Goal: Task Accomplishment & Management: Manage account settings

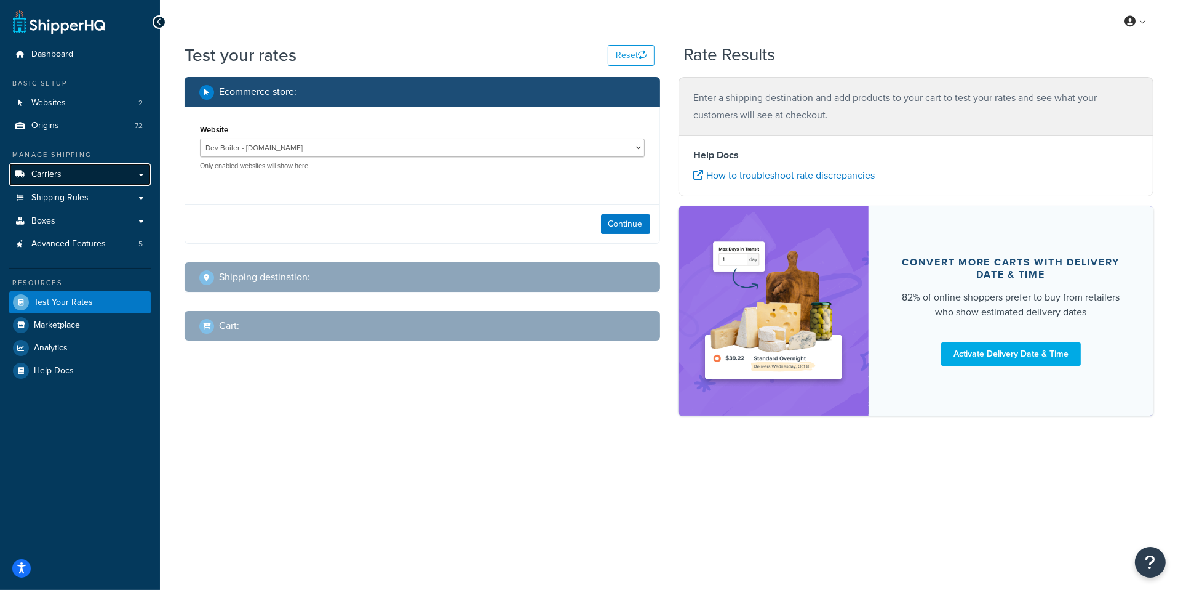
click at [89, 171] on link "Carriers" at bounding box center [80, 174] width 142 height 23
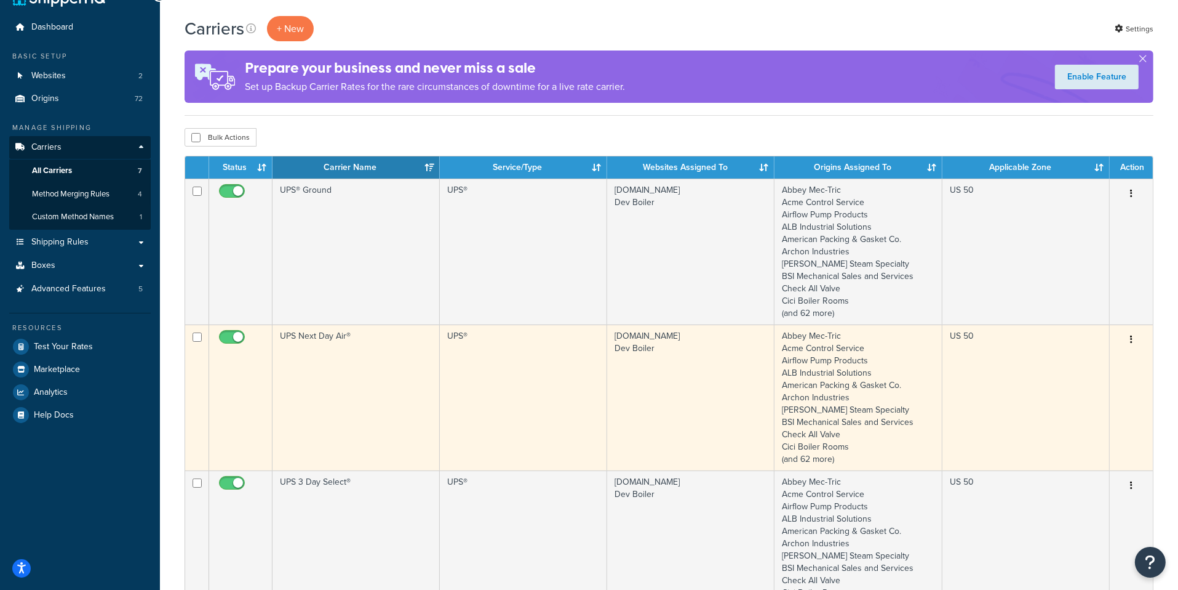
scroll to position [26, 0]
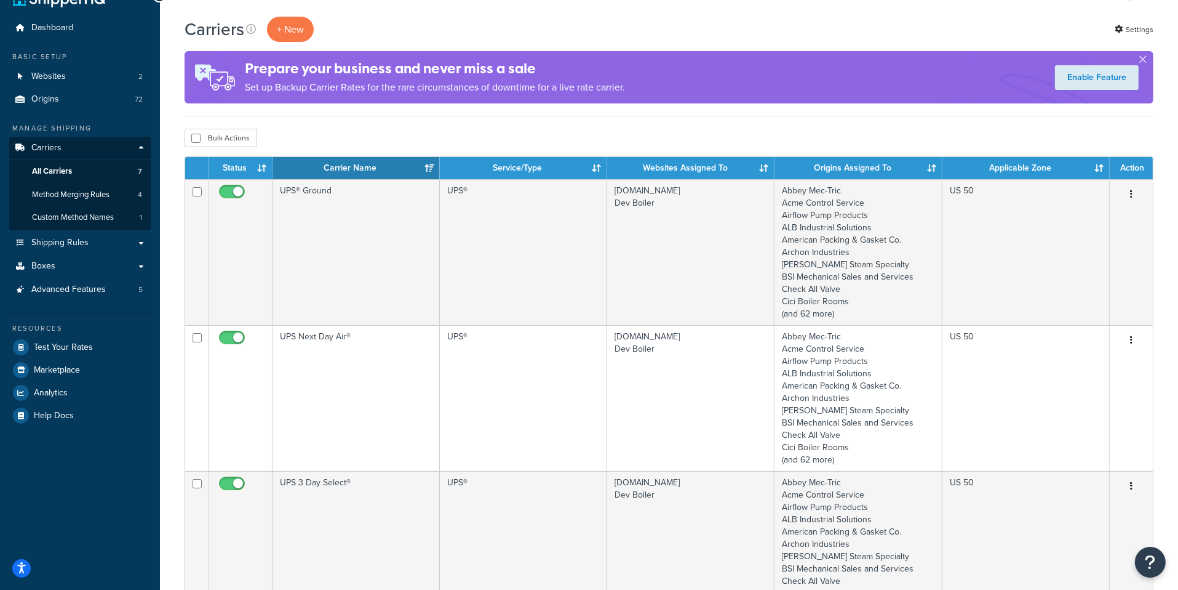
click at [96, 302] on ul "Manage Shipping Carriers Carriers All Carriers 7 Method Merging Rules 4 Custom …" at bounding box center [80, 274] width 142 height 303
click at [96, 301] on ul "Manage Shipping Carriers Carriers All Carriers 7 Method Merging Rules 4 Custom …" at bounding box center [80, 274] width 142 height 303
click at [96, 295] on span "Advanced Features" at bounding box center [68, 289] width 74 height 10
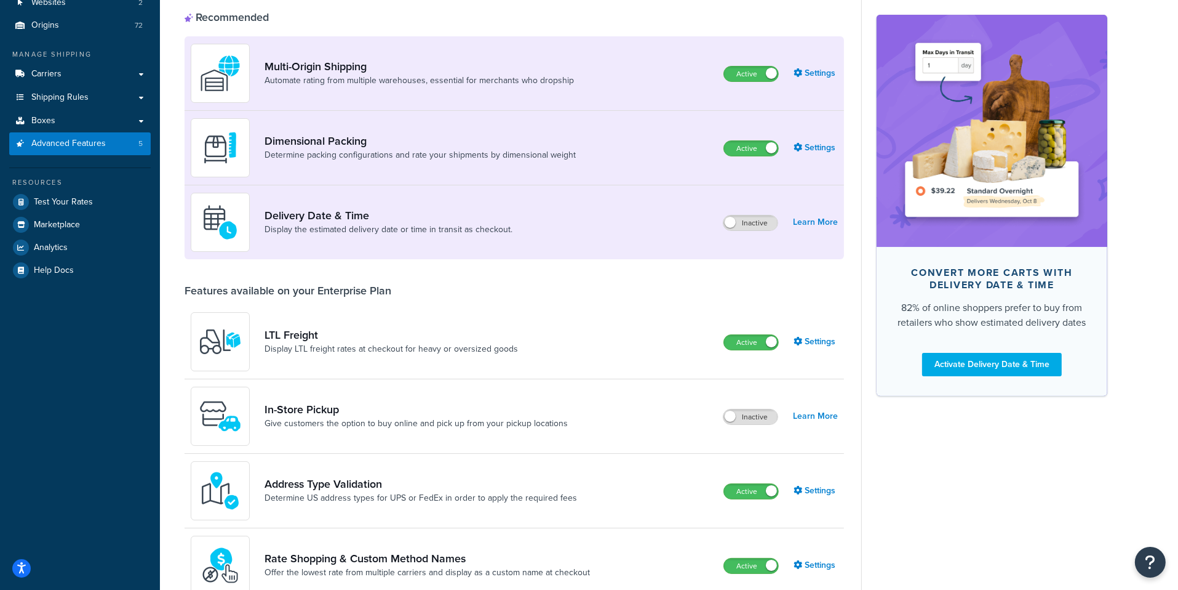
scroll to position [112, 0]
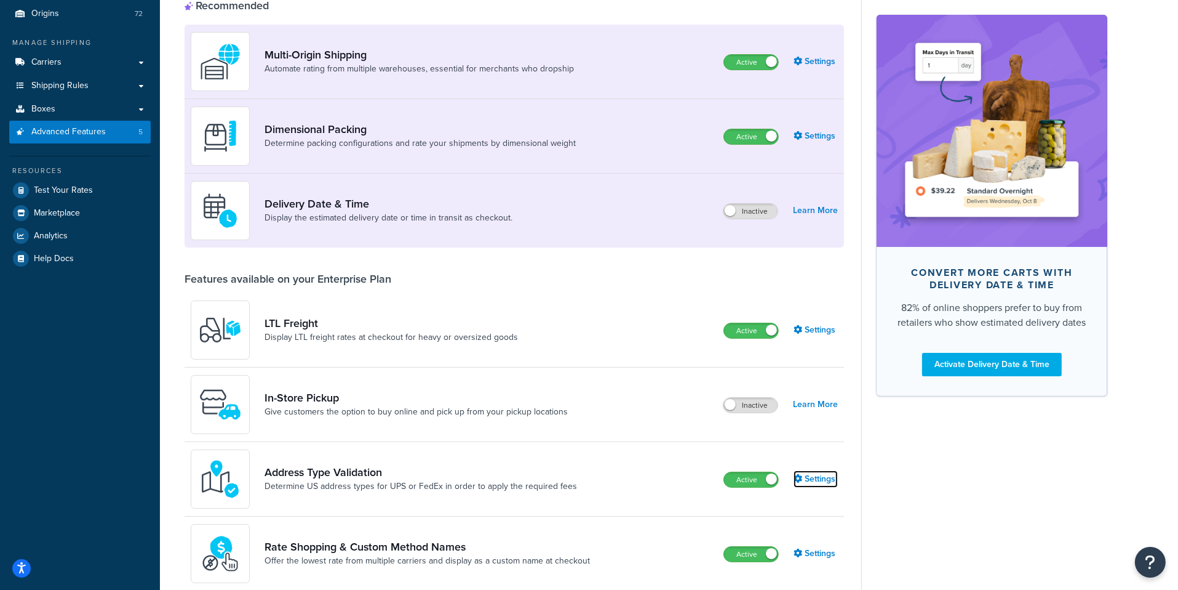
click at [817, 482] on link "Settings" at bounding box center [816, 478] width 44 height 17
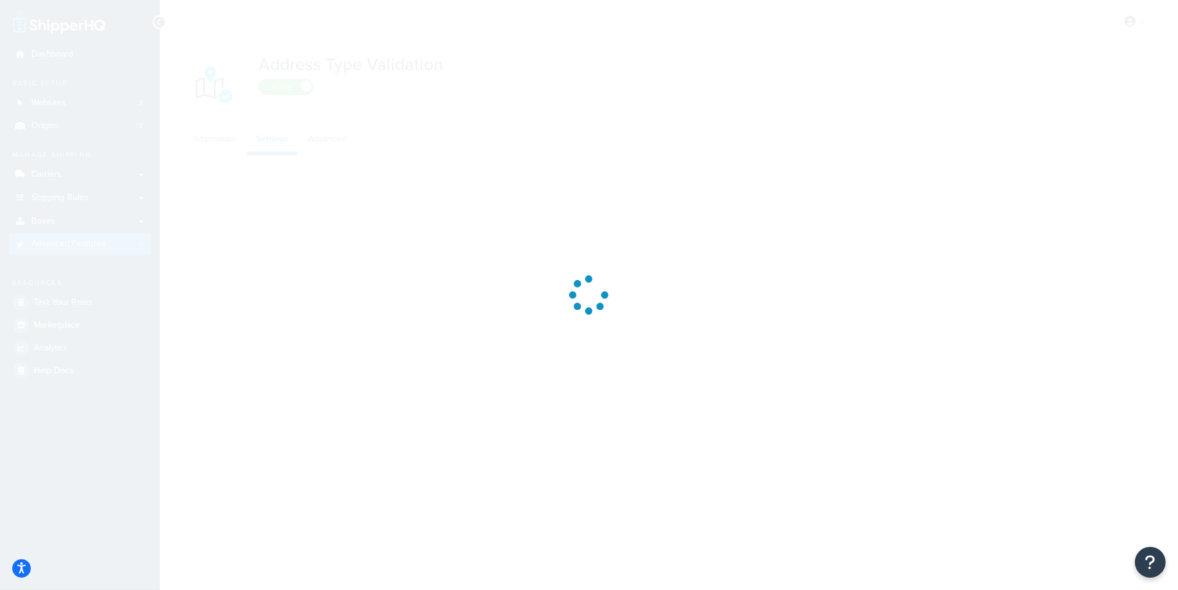
select select "92460"
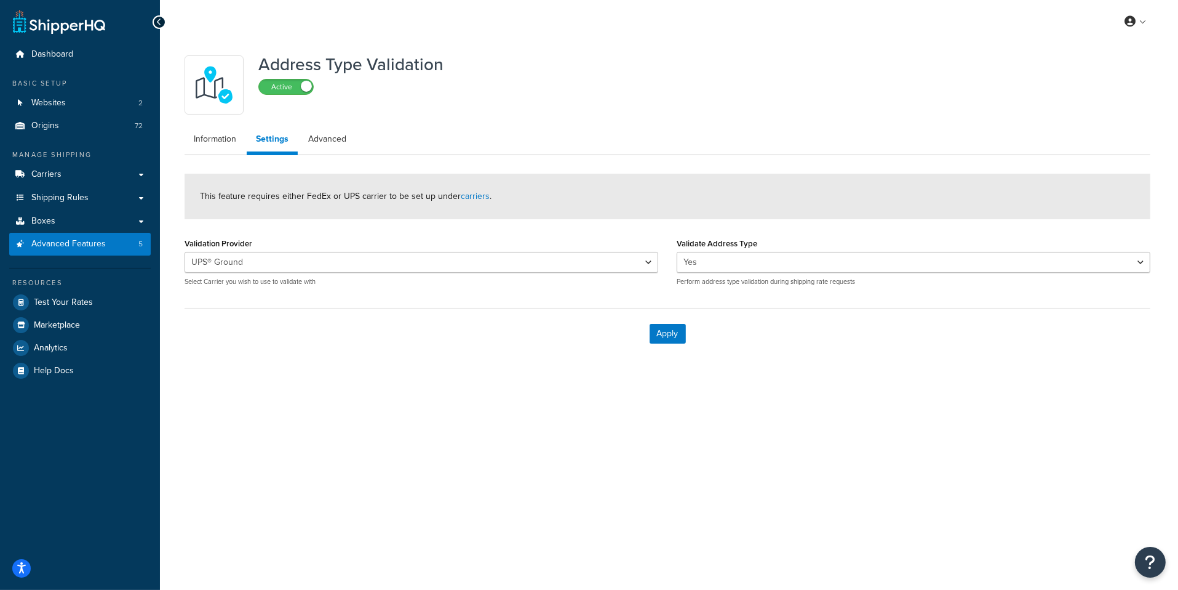
click at [484, 273] on div "UPS® Ground UPS 3 Day Select® UPS 2nd Day Air® UPS Next Day Air® Select Carrier…" at bounding box center [422, 269] width 474 height 34
click at [319, 142] on link "Advanced" at bounding box center [327, 139] width 57 height 25
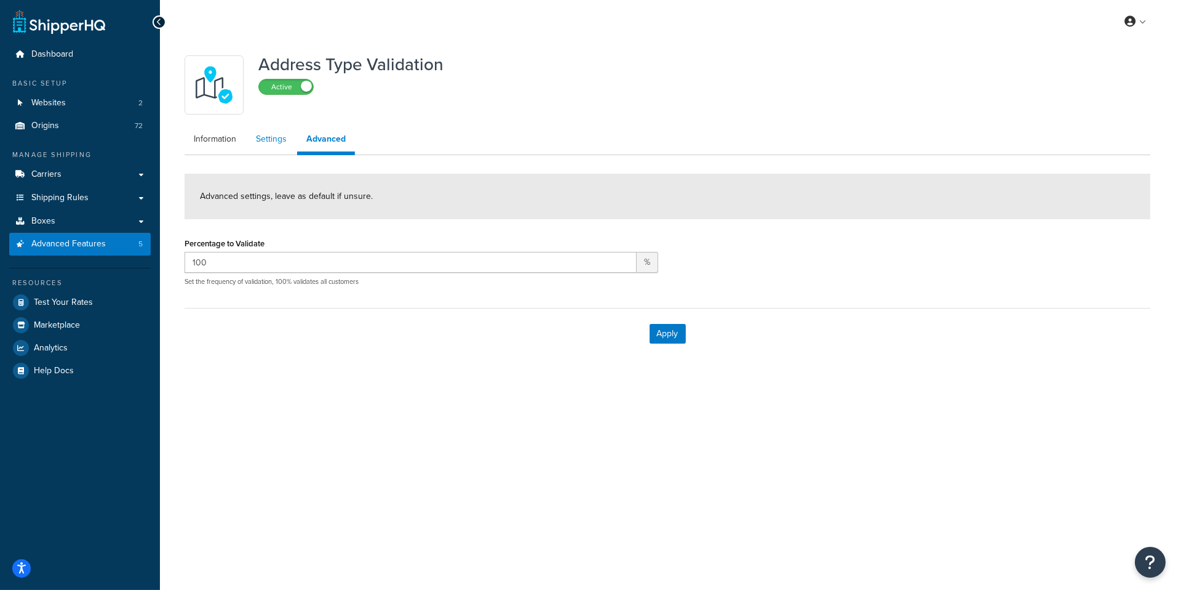
click at [273, 143] on link "Settings" at bounding box center [271, 139] width 49 height 25
select select "92460"
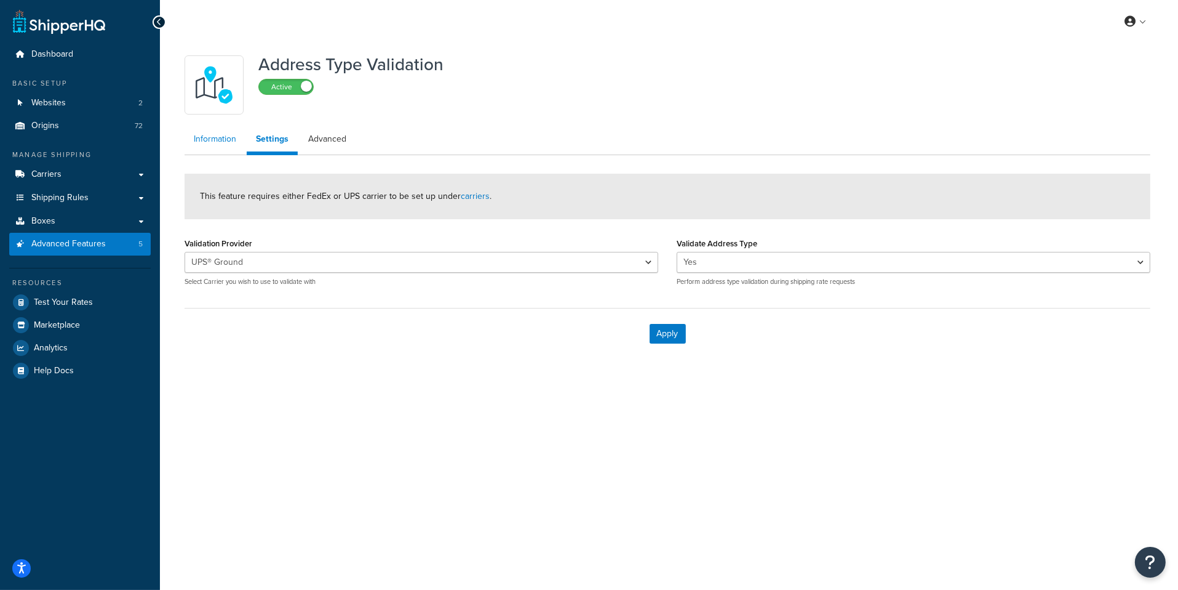
click at [202, 145] on link "Information" at bounding box center [215, 139] width 61 height 25
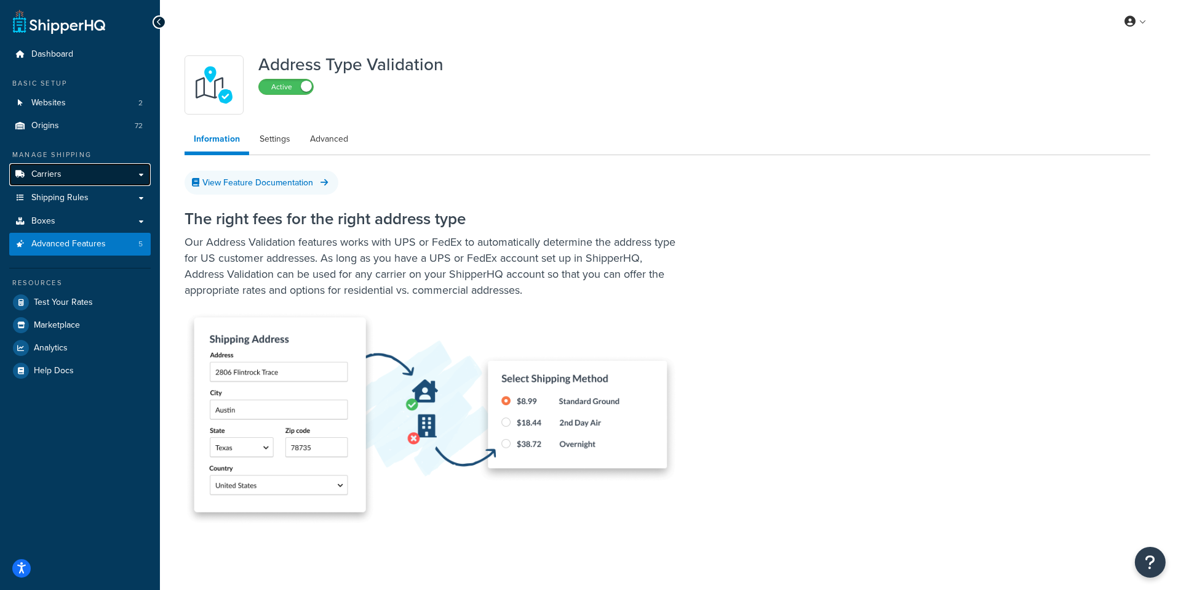
click at [129, 182] on link "Carriers" at bounding box center [80, 174] width 142 height 23
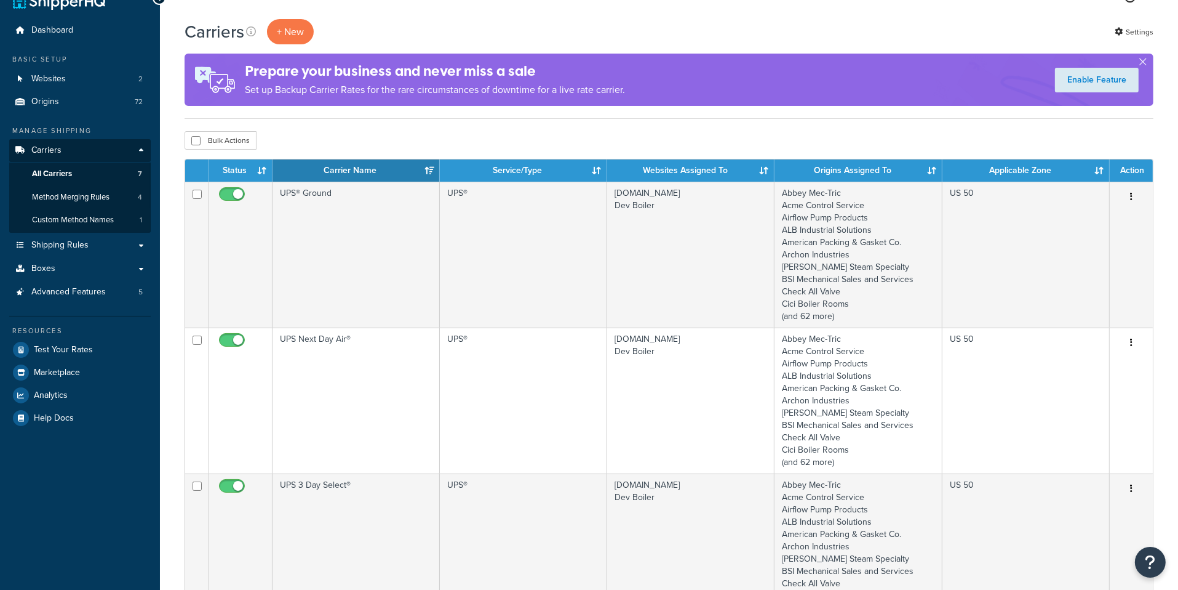
scroll to position [33, 0]
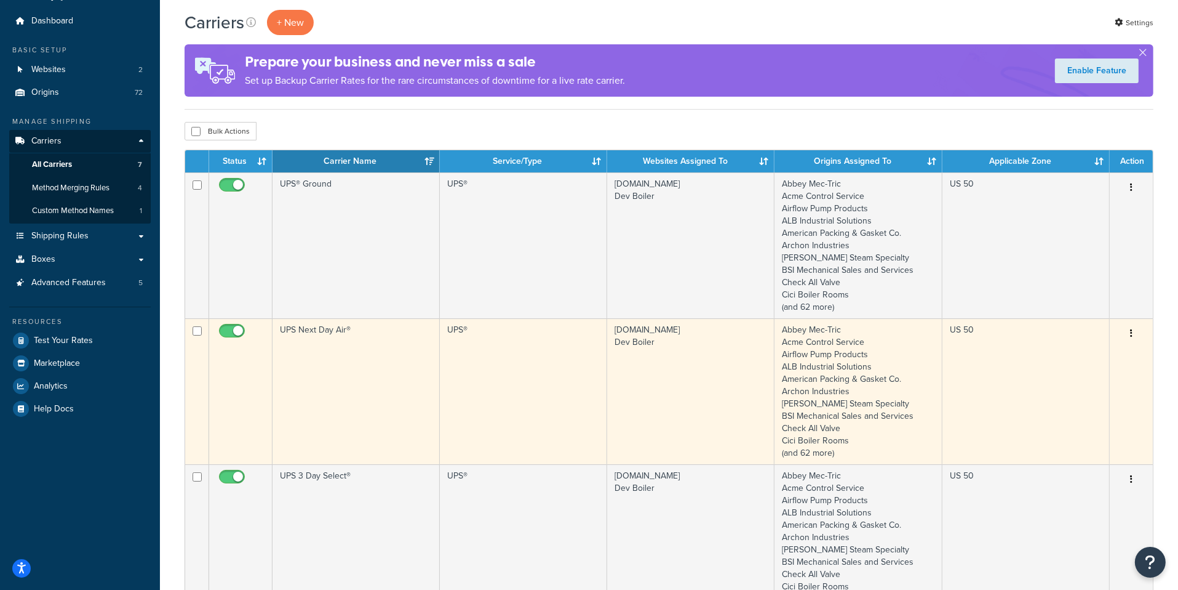
click at [422, 366] on td "UPS Next Day Air®" at bounding box center [356, 391] width 167 height 146
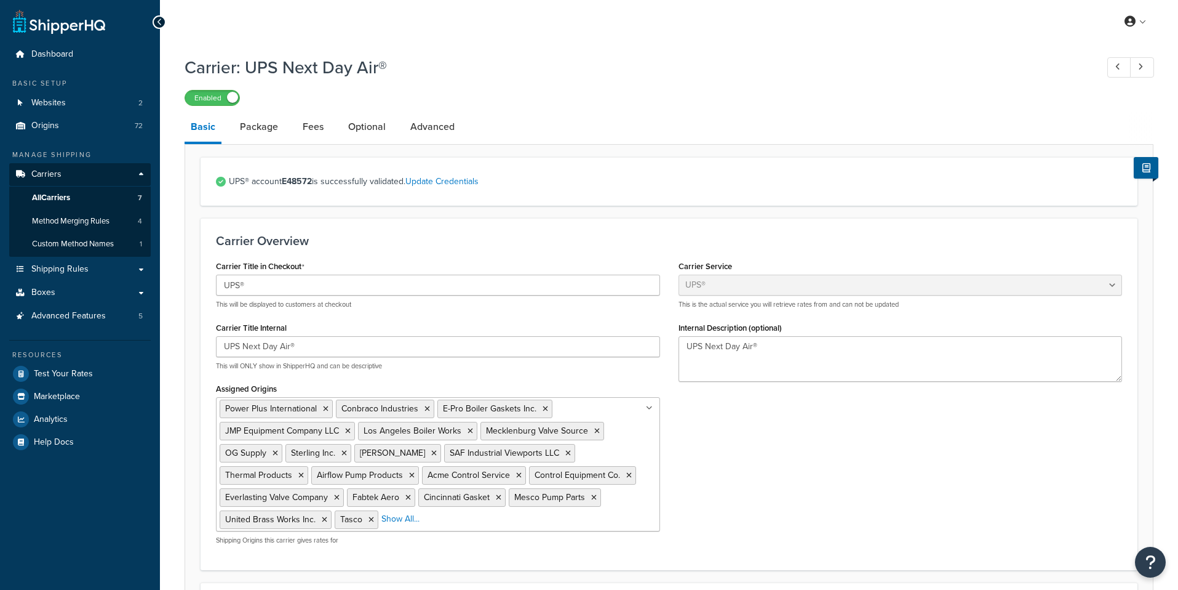
select select "ups"
click at [260, 132] on link "Package" at bounding box center [259, 127] width 50 height 30
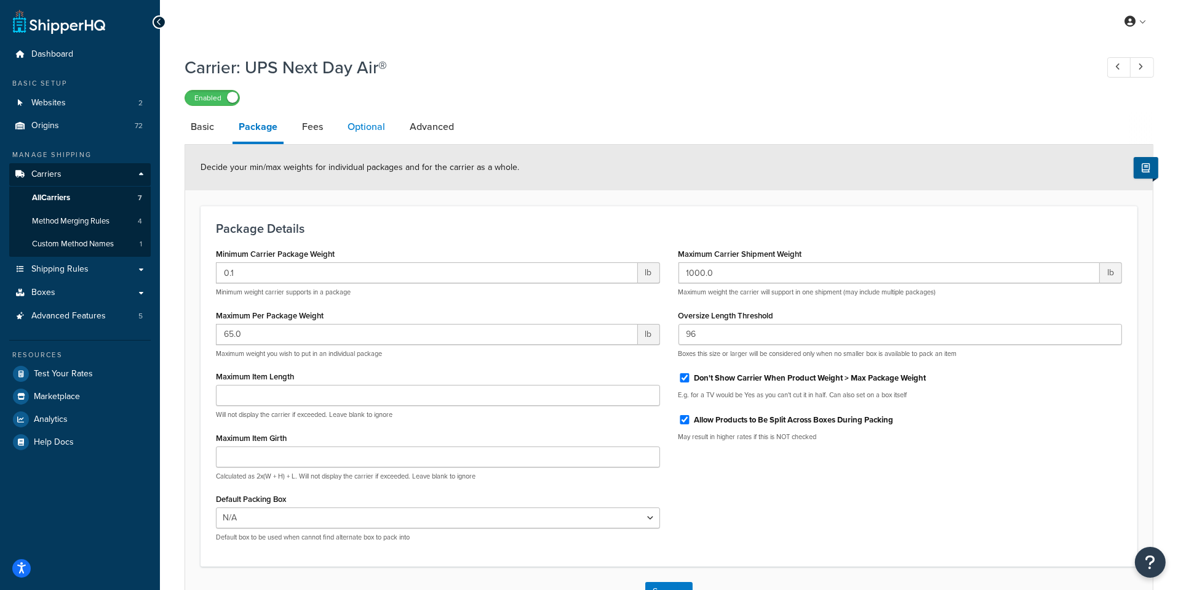
click at [366, 139] on link "Optional" at bounding box center [367, 127] width 50 height 30
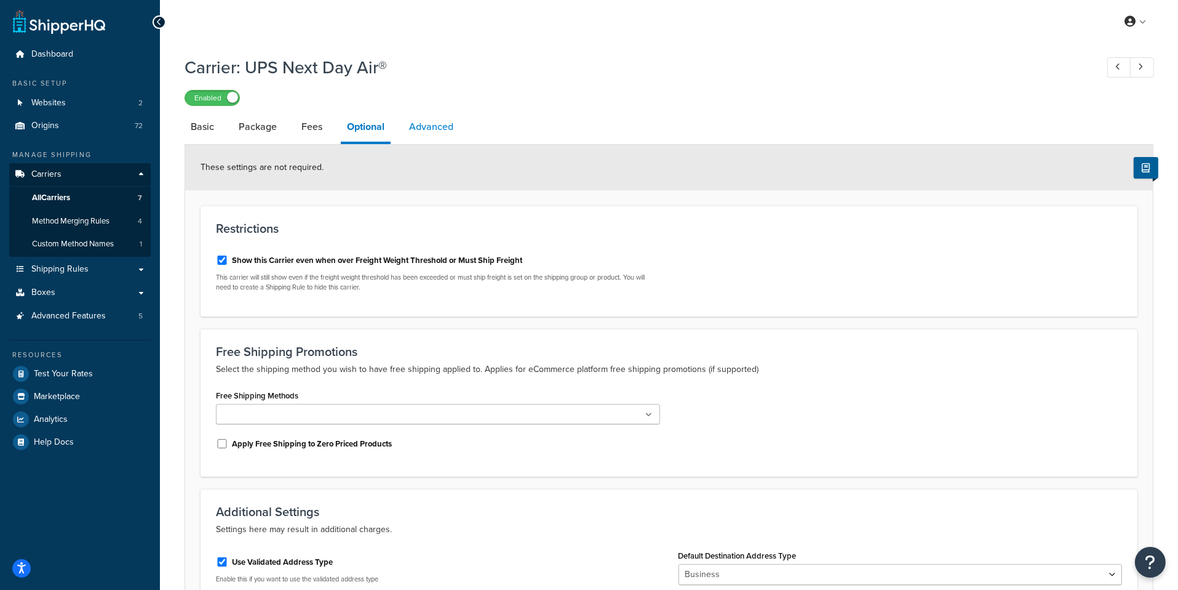
click at [454, 122] on link "Advanced" at bounding box center [431, 127] width 57 height 30
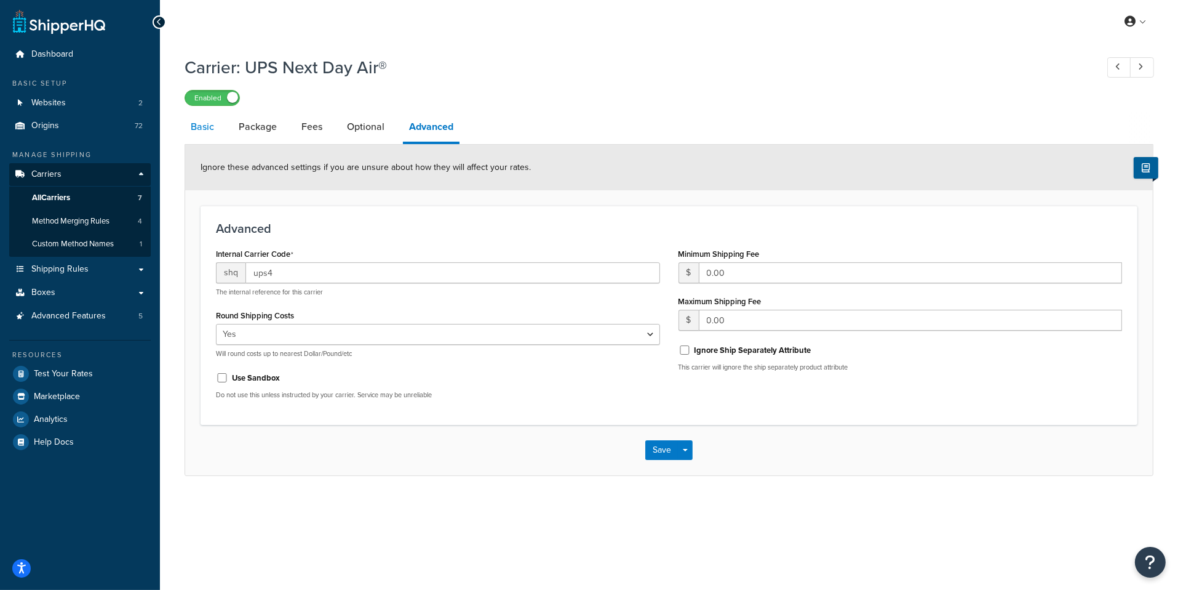
click at [208, 134] on link "Basic" at bounding box center [203, 127] width 36 height 30
select select "ups"
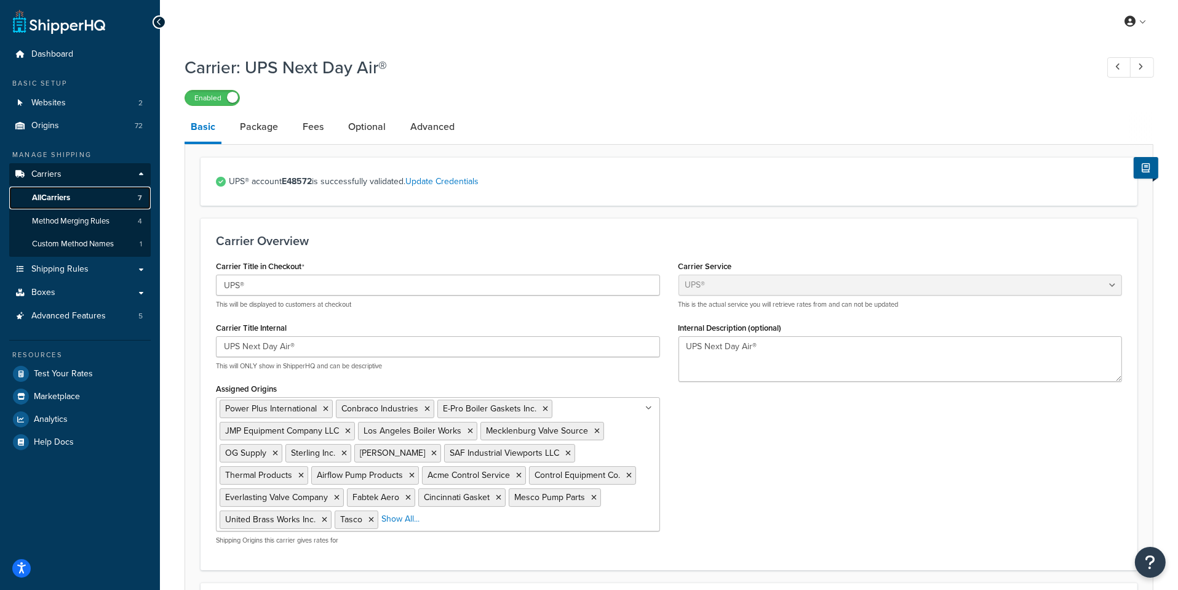
click at [92, 205] on link "All Carriers 7" at bounding box center [80, 197] width 142 height 23
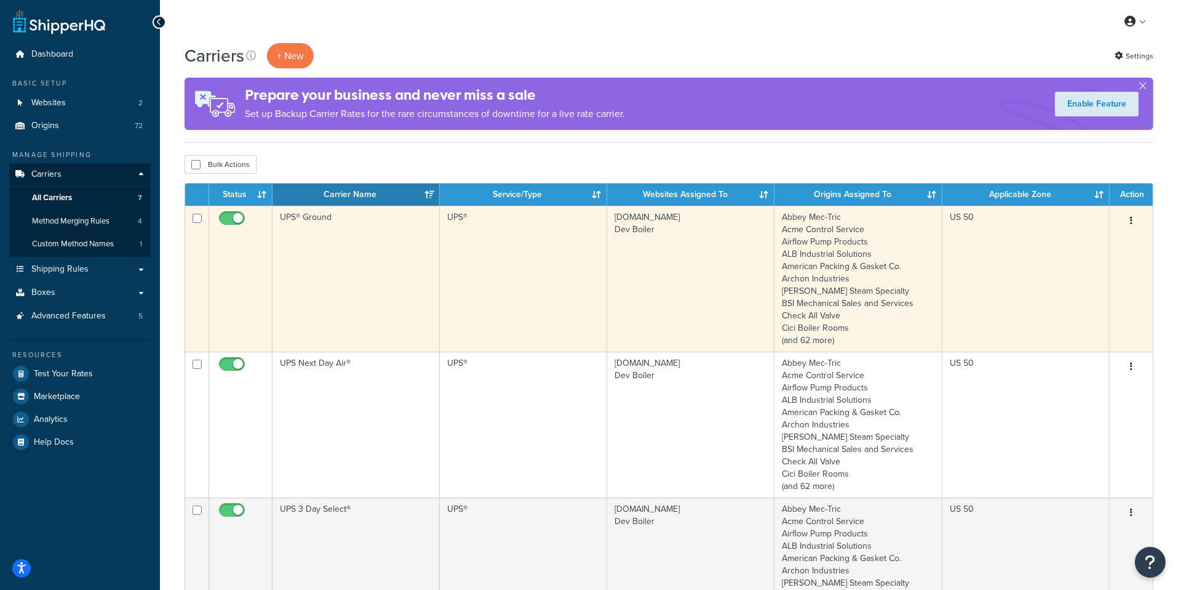
click at [367, 322] on td "UPS® Ground" at bounding box center [356, 279] width 167 height 146
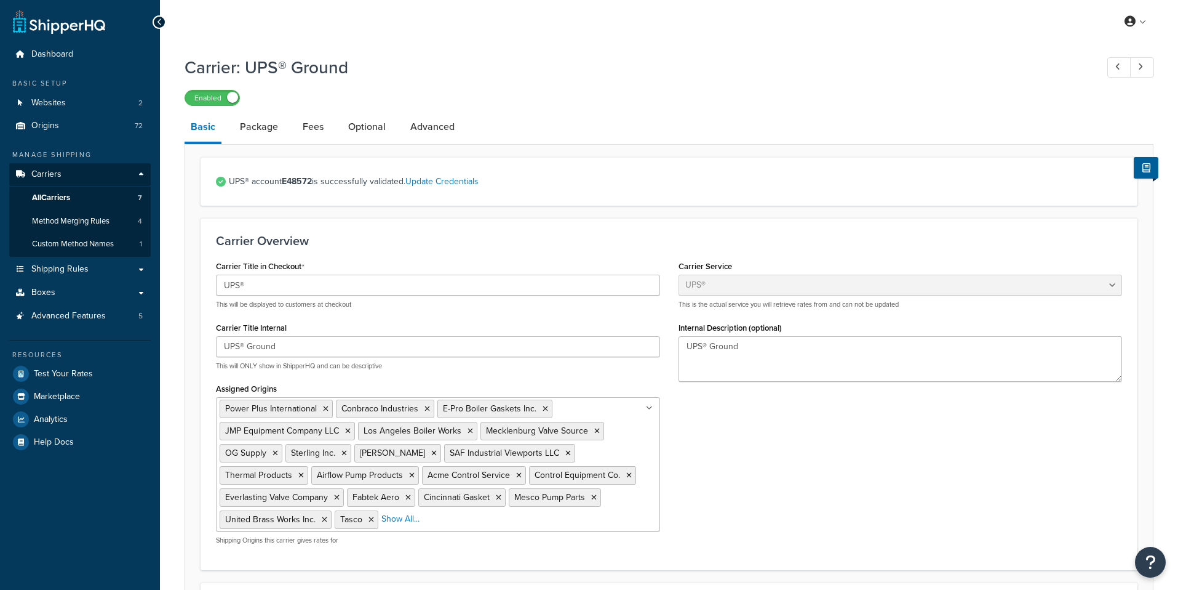
select select "ups"
click at [87, 199] on link "All Carriers 7" at bounding box center [80, 197] width 142 height 23
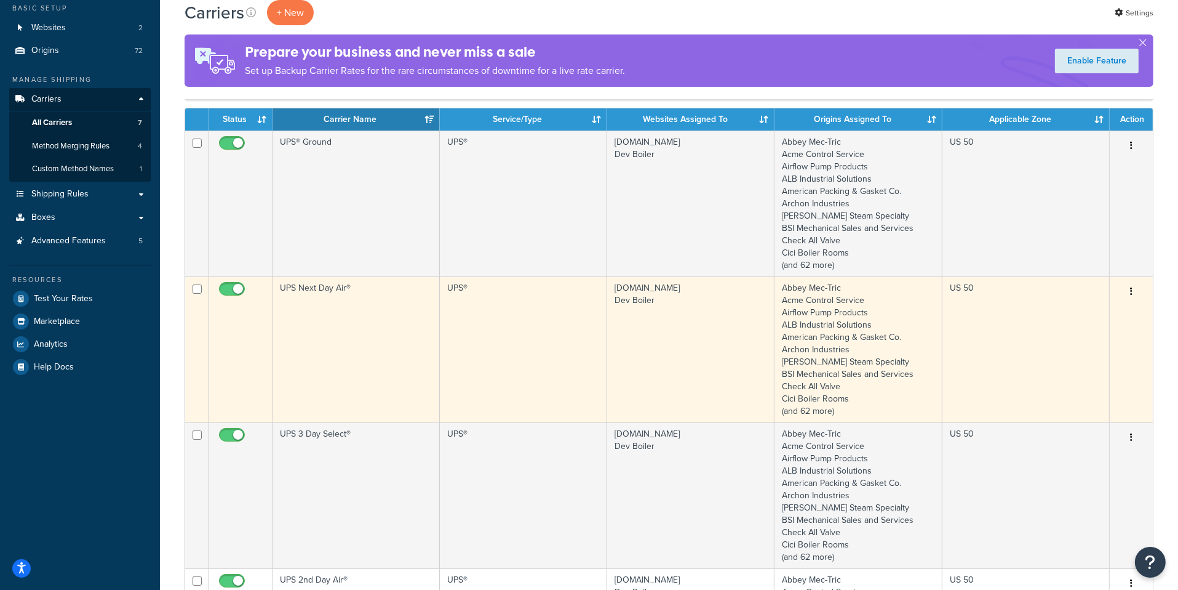
scroll to position [91, 0]
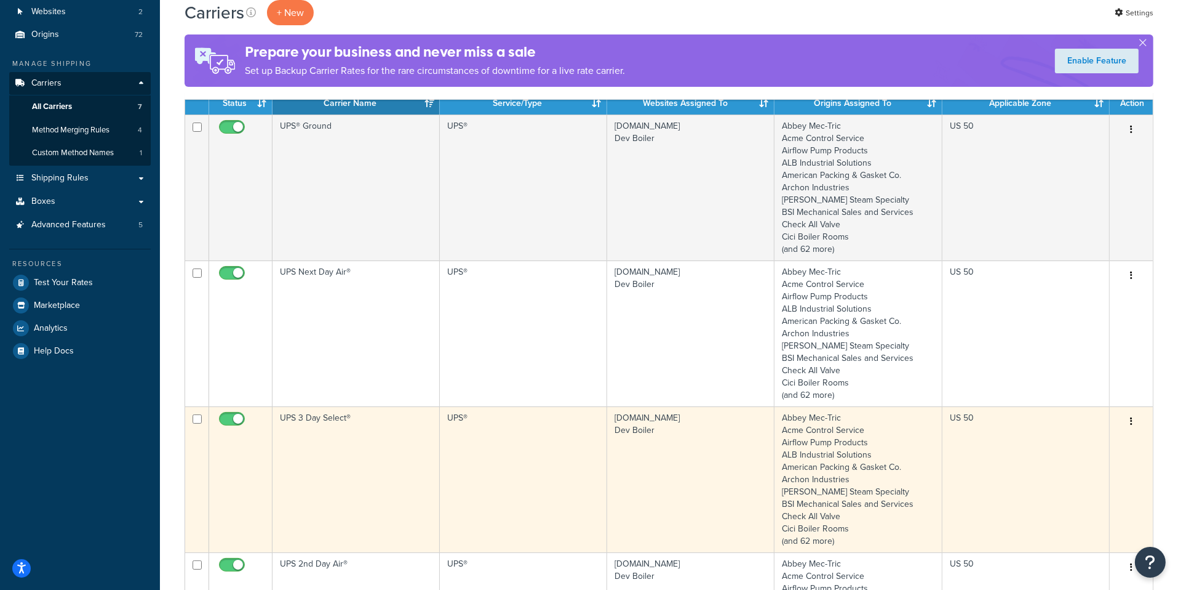
click at [426, 491] on td "UPS 3 Day Select®" at bounding box center [356, 479] width 167 height 146
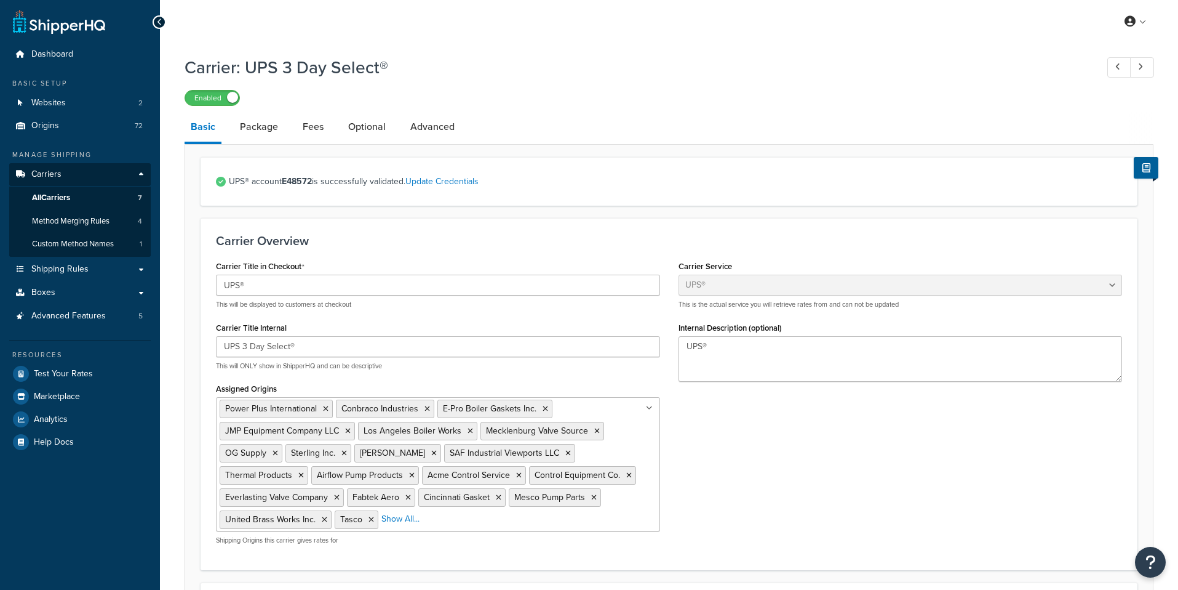
select select "ups"
click at [263, 124] on link "Package" at bounding box center [259, 127] width 50 height 30
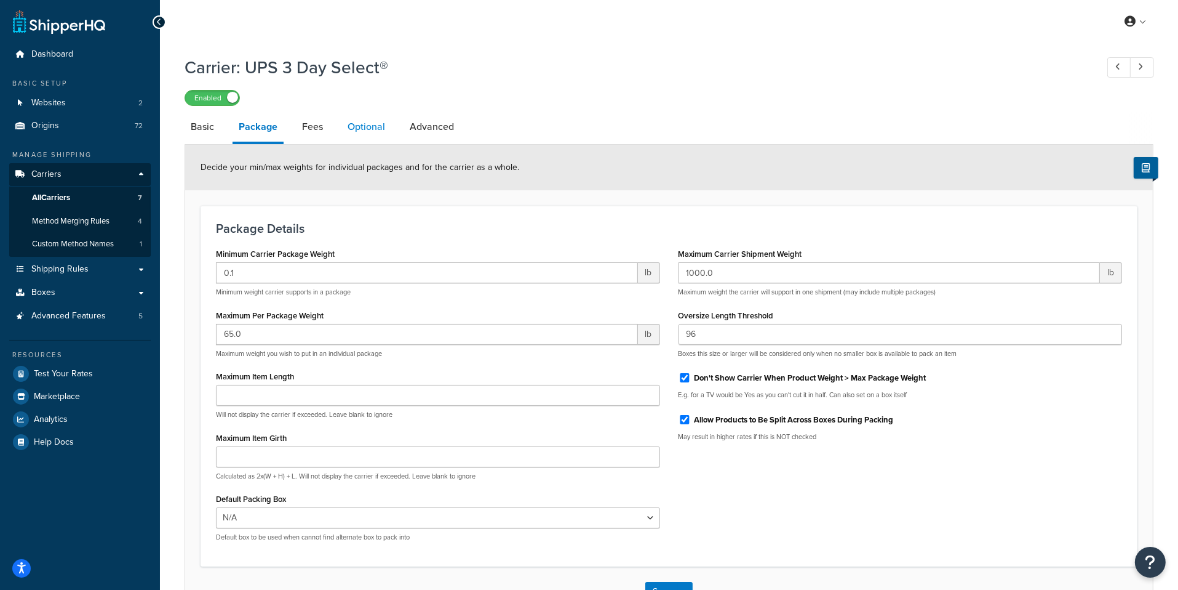
click at [381, 126] on link "Optional" at bounding box center [367, 127] width 50 height 30
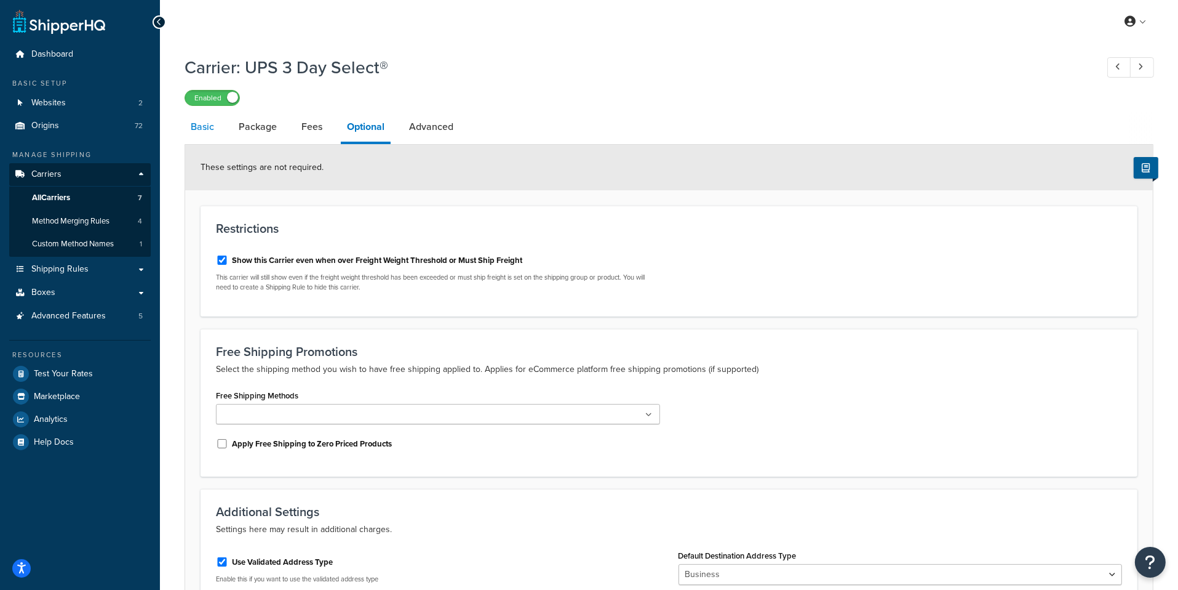
click at [204, 135] on link "Basic" at bounding box center [203, 127] width 36 height 30
select select "ups"
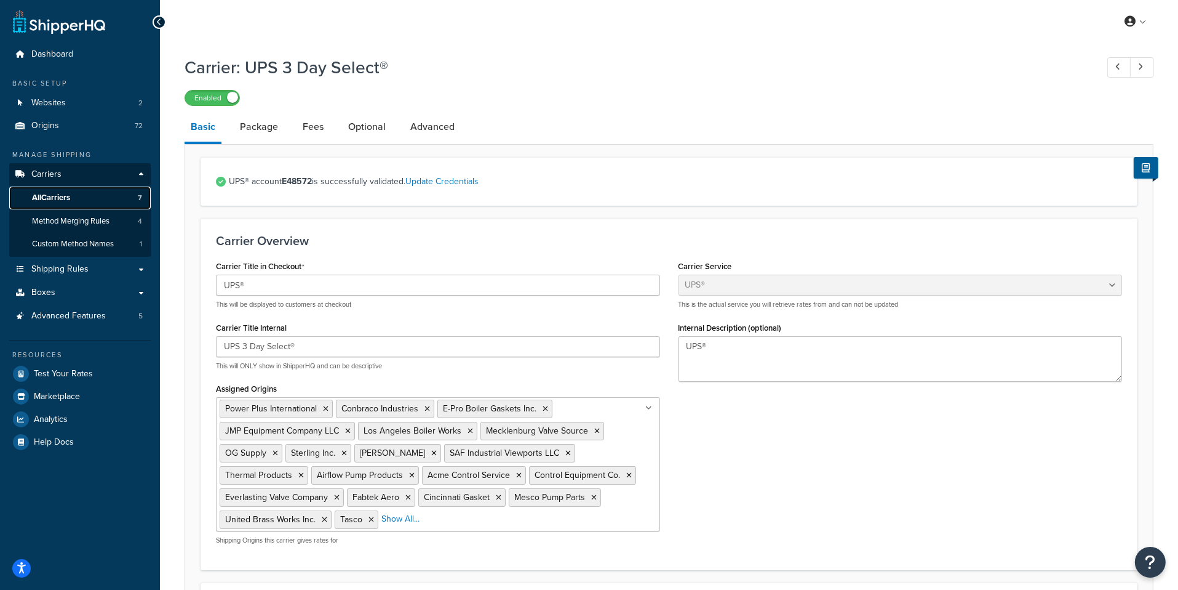
click at [127, 198] on link "All Carriers 7" at bounding box center [80, 197] width 142 height 23
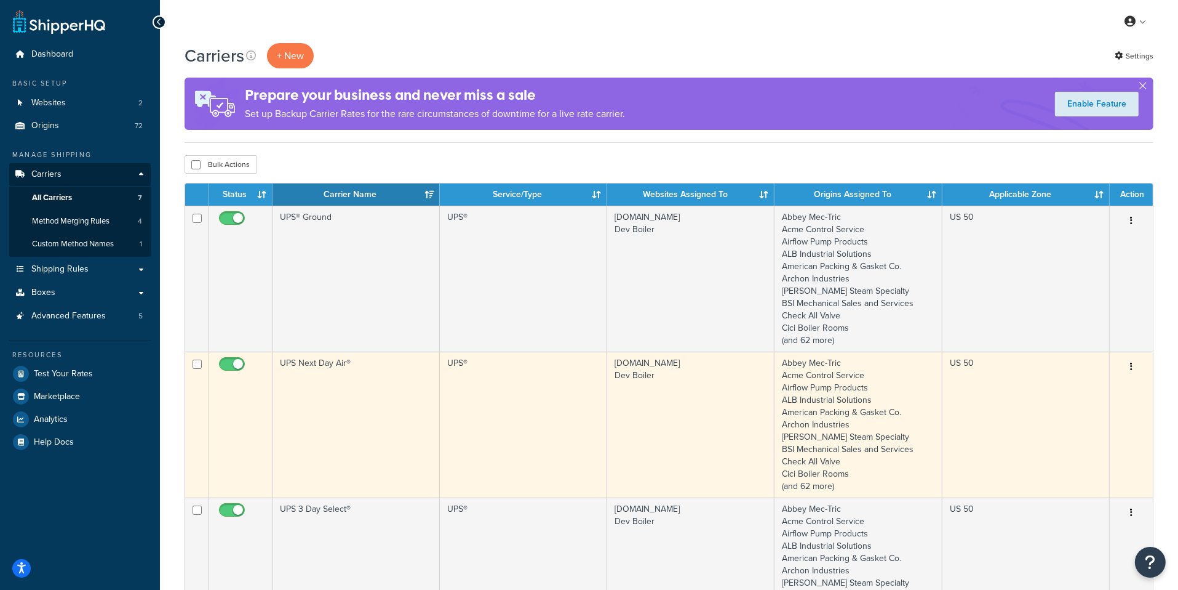
click at [364, 388] on td "UPS Next Day Air®" at bounding box center [356, 424] width 167 height 146
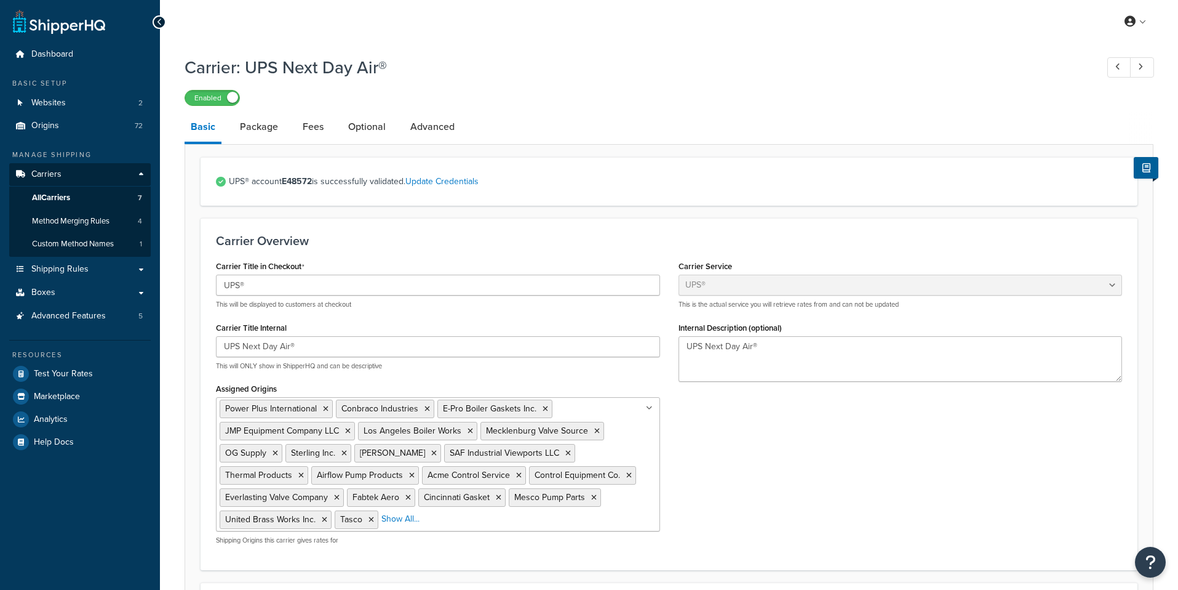
select select "ups"
click at [361, 139] on link "Optional" at bounding box center [367, 127] width 50 height 30
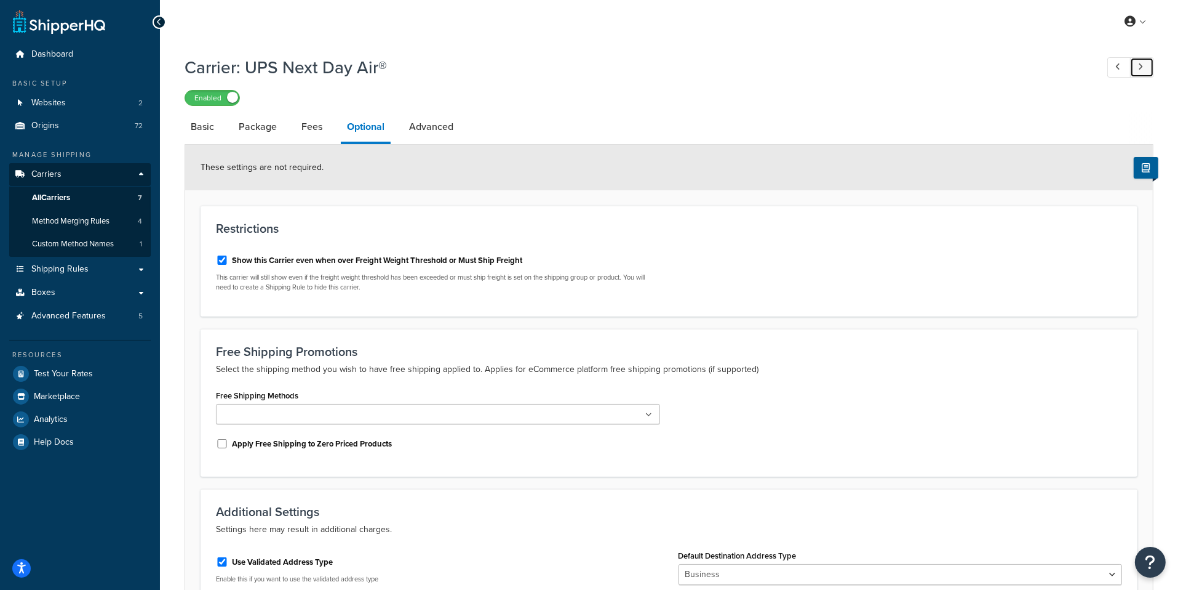
click at [1143, 74] on link at bounding box center [1142, 67] width 24 height 20
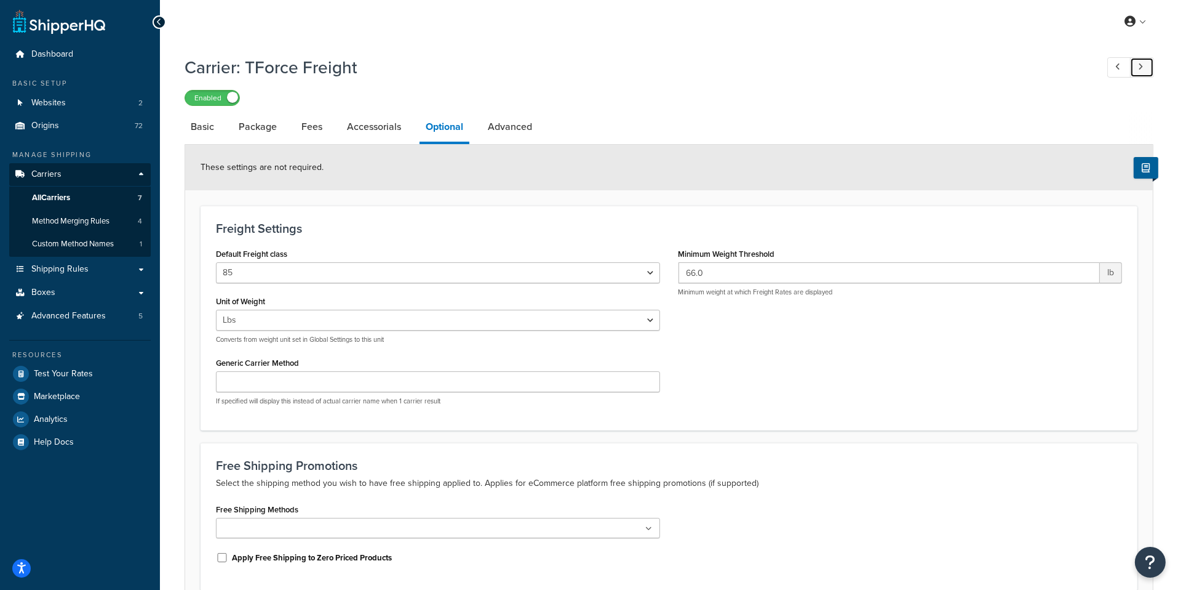
click at [1147, 74] on link at bounding box center [1142, 67] width 24 height 20
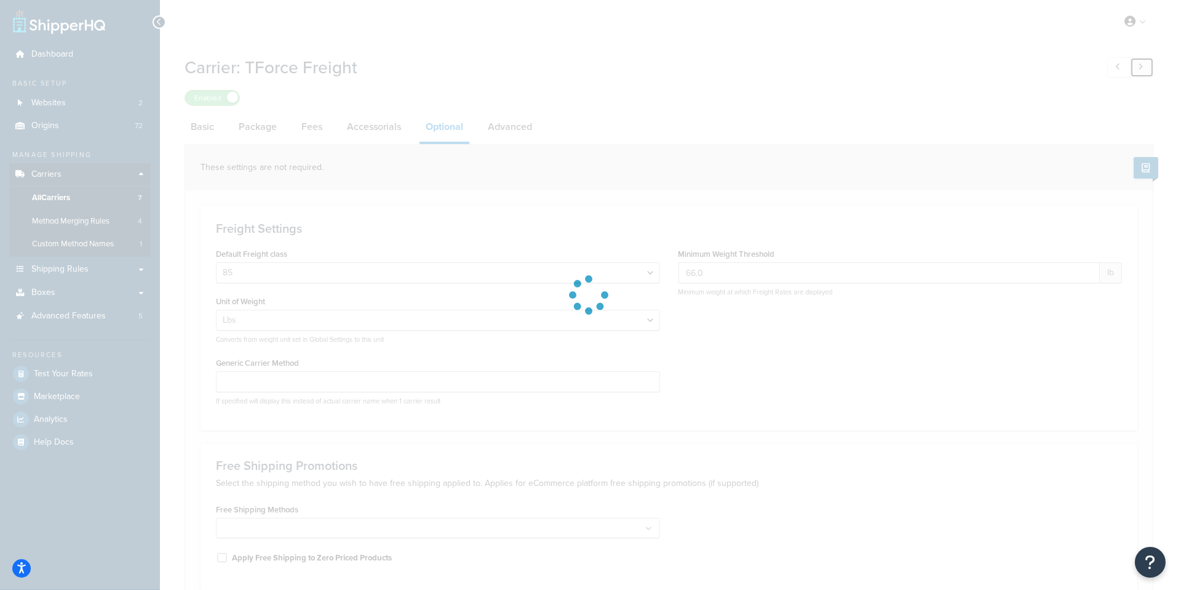
select select "55"
type input "150.0"
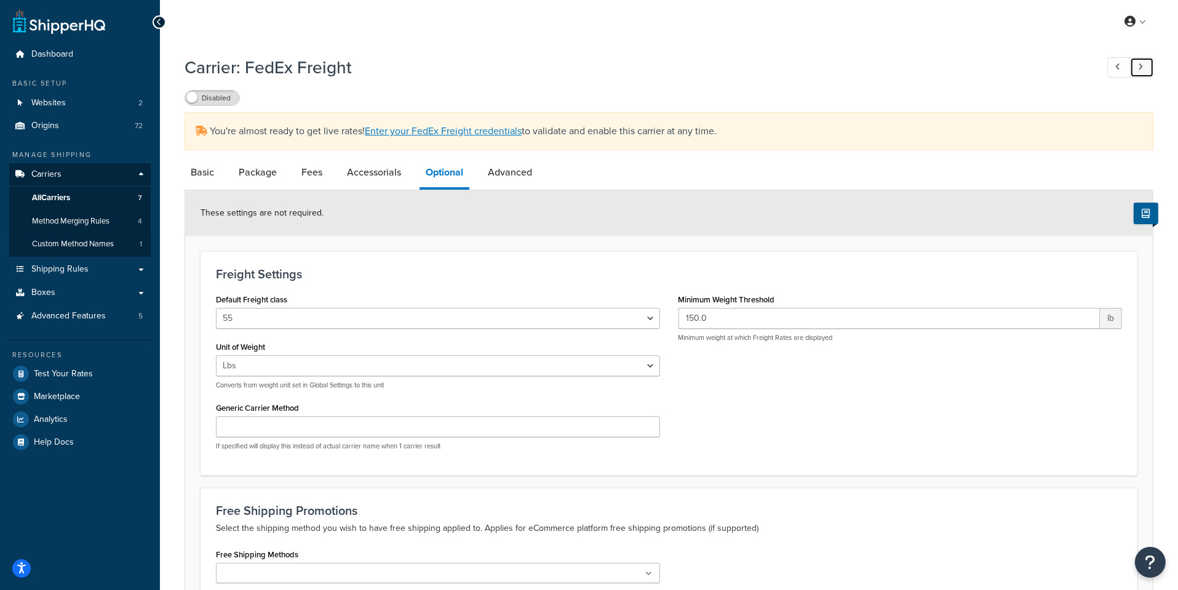
click at [1146, 72] on link at bounding box center [1142, 67] width 24 height 20
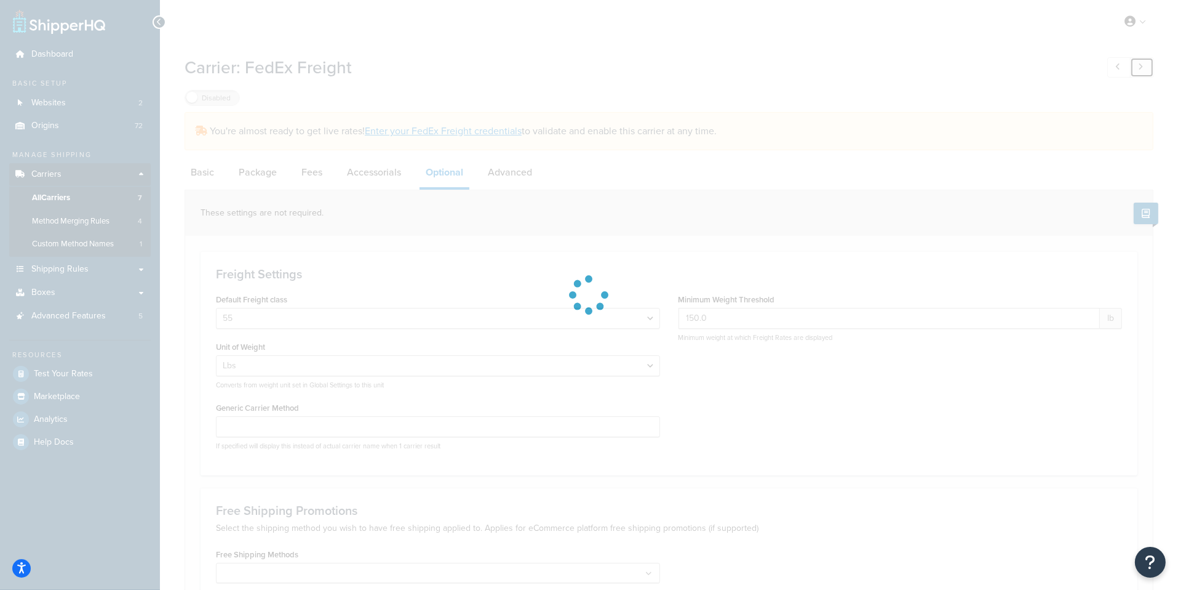
select select "85"
type input "66.0"
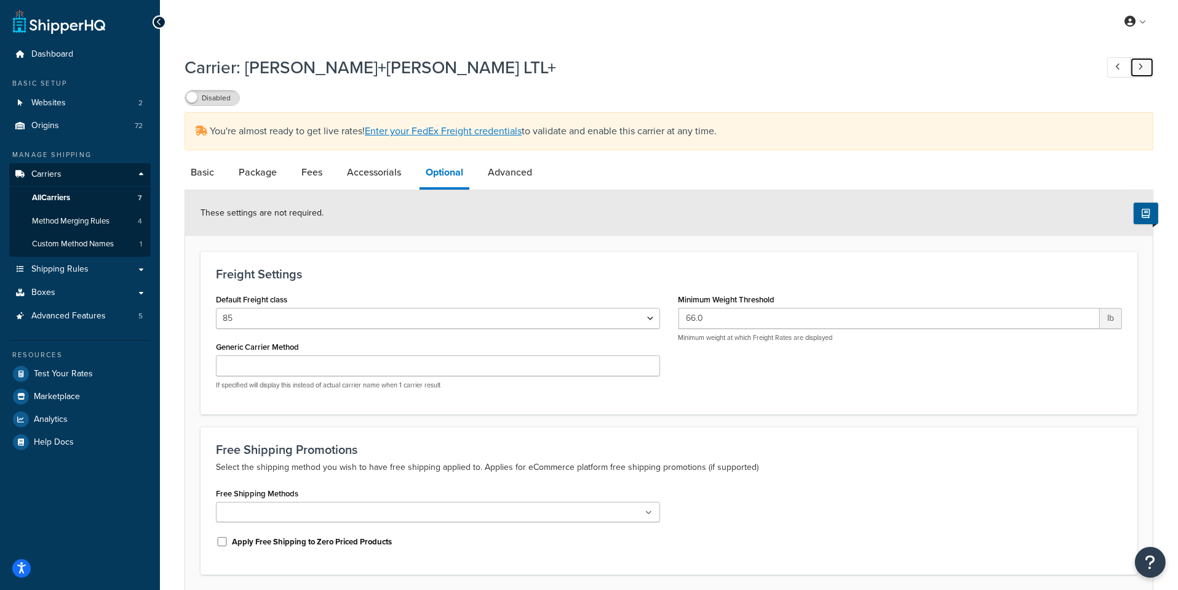
click at [1146, 72] on link at bounding box center [1142, 67] width 24 height 20
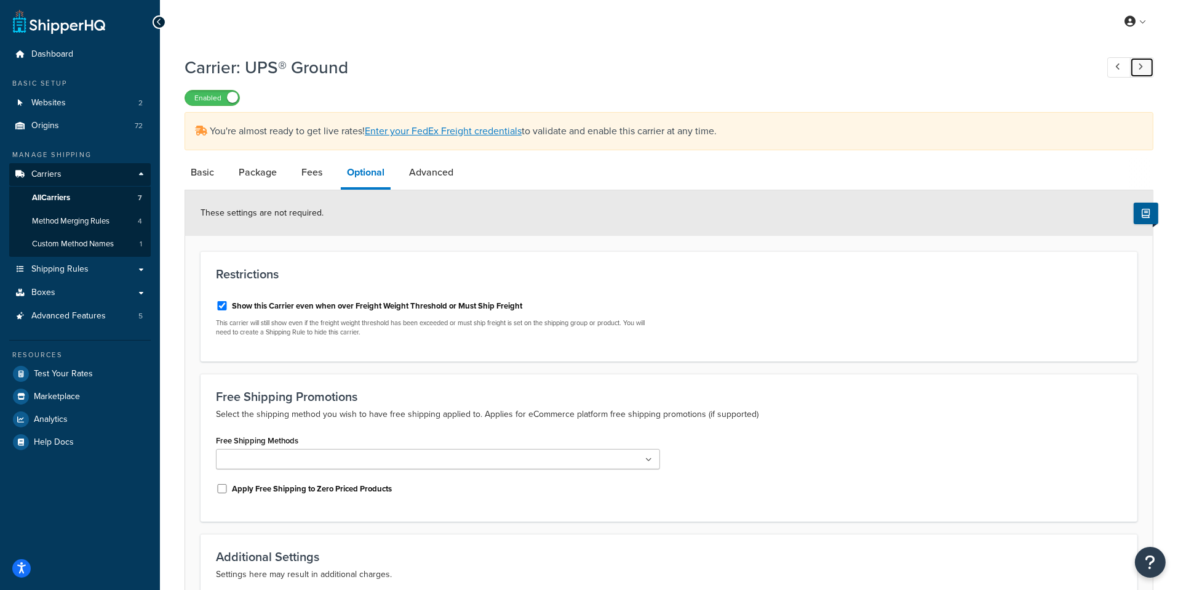
click at [1143, 73] on link at bounding box center [1142, 67] width 24 height 20
click at [1147, 68] on link at bounding box center [1142, 67] width 24 height 20
